Goal: Task Accomplishment & Management: Manage account settings

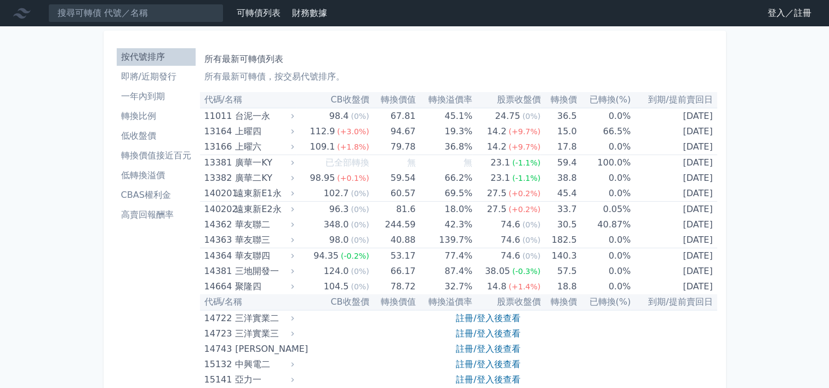
drag, startPoint x: 782, startPoint y: 15, endPoint x: 776, endPoint y: 15, distance: 5.5
click at [782, 15] on link "登入／註冊" at bounding box center [789, 13] width 61 height 18
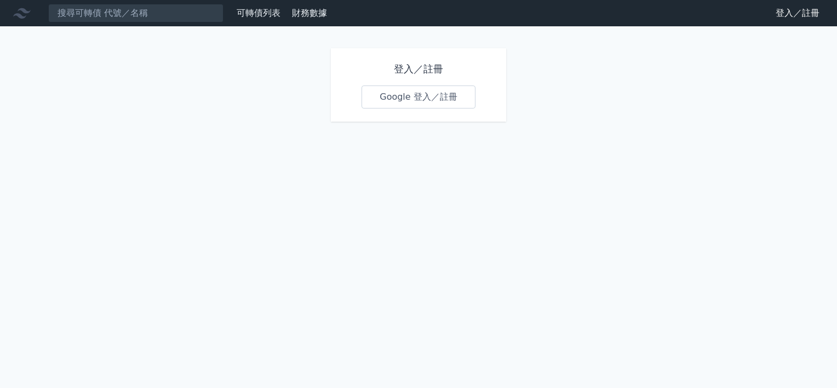
click at [429, 105] on link "Google 登入／註冊" at bounding box center [418, 96] width 114 height 23
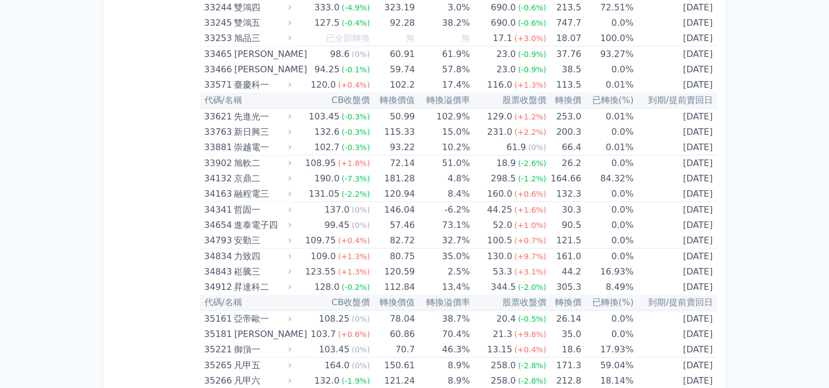
scroll to position [2186, 0]
